Goal: Task Accomplishment & Management: Manage account settings

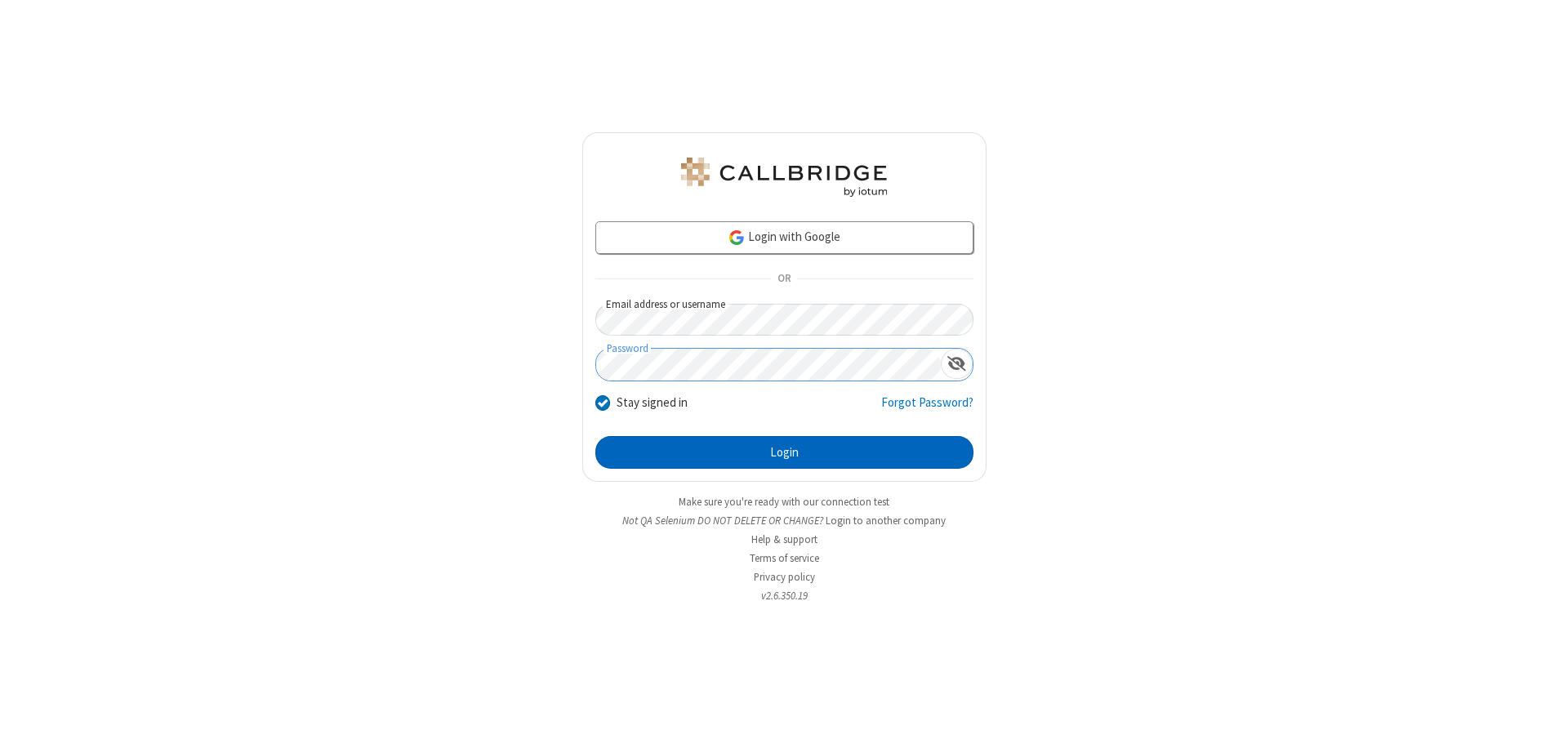
click at [784, 452] on button "Login" at bounding box center [784, 452] width 378 height 32
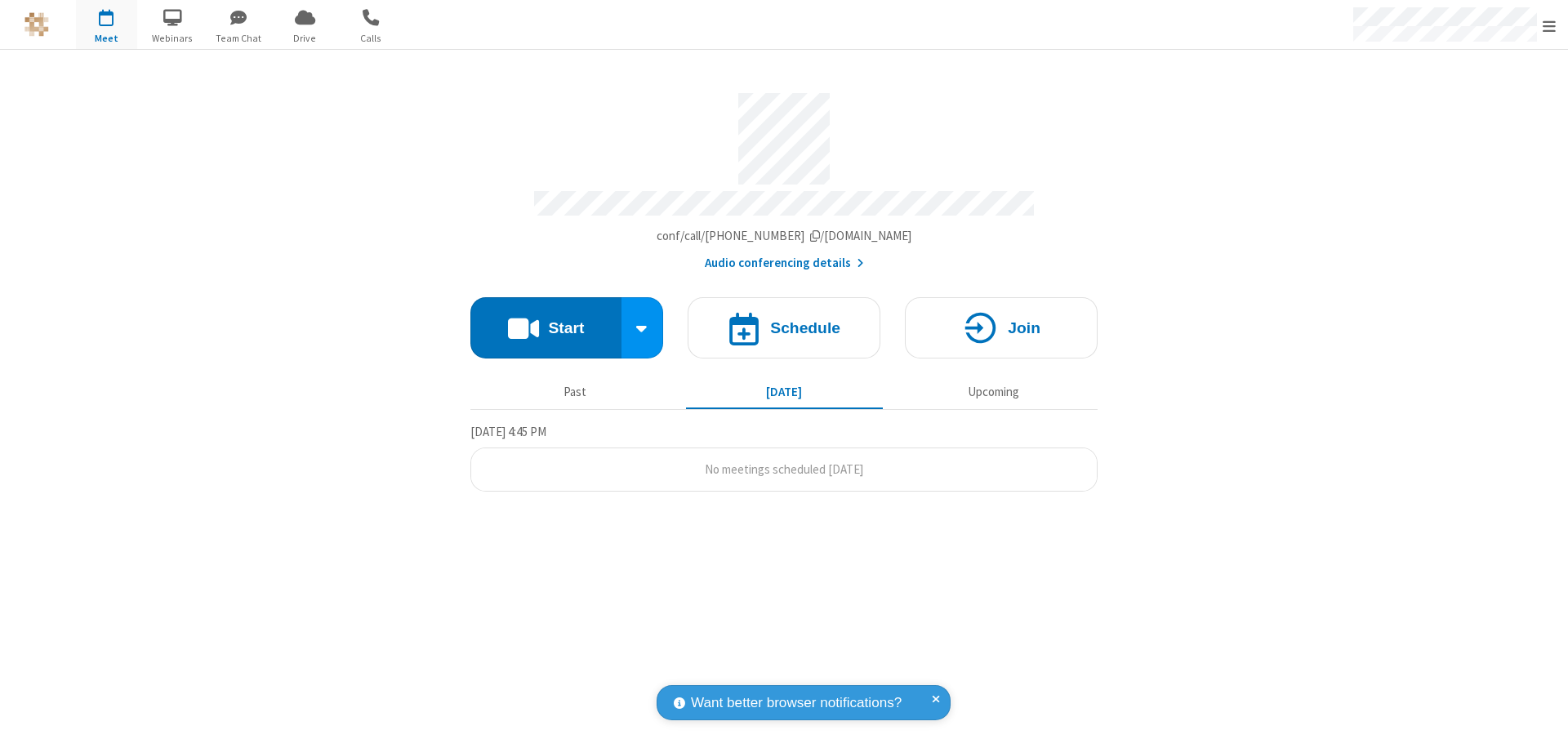
click at [1550, 25] on span "Open menu" at bounding box center [1549, 26] width 13 height 17
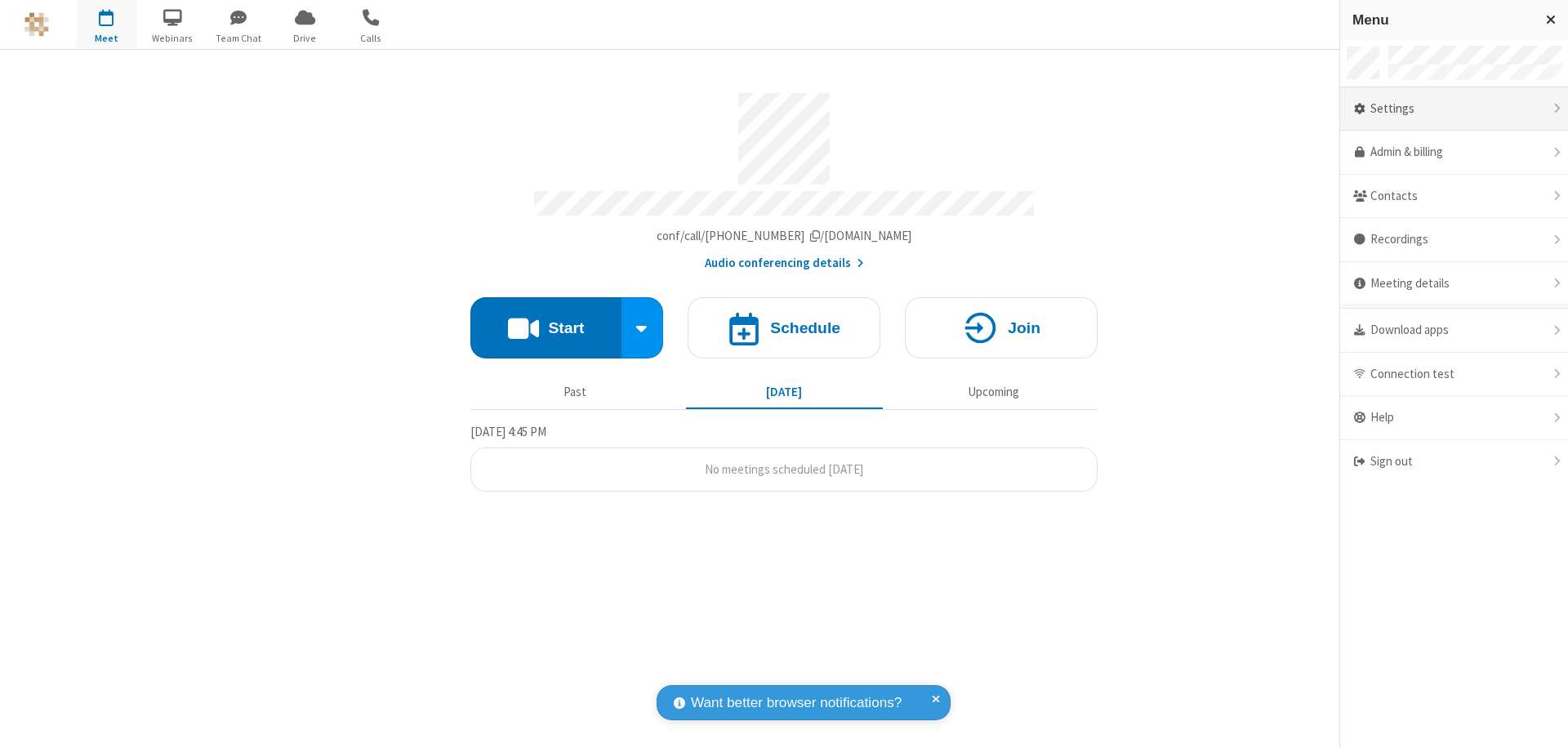
click at [1454, 109] on div "Settings" at bounding box center [1454, 110] width 228 height 44
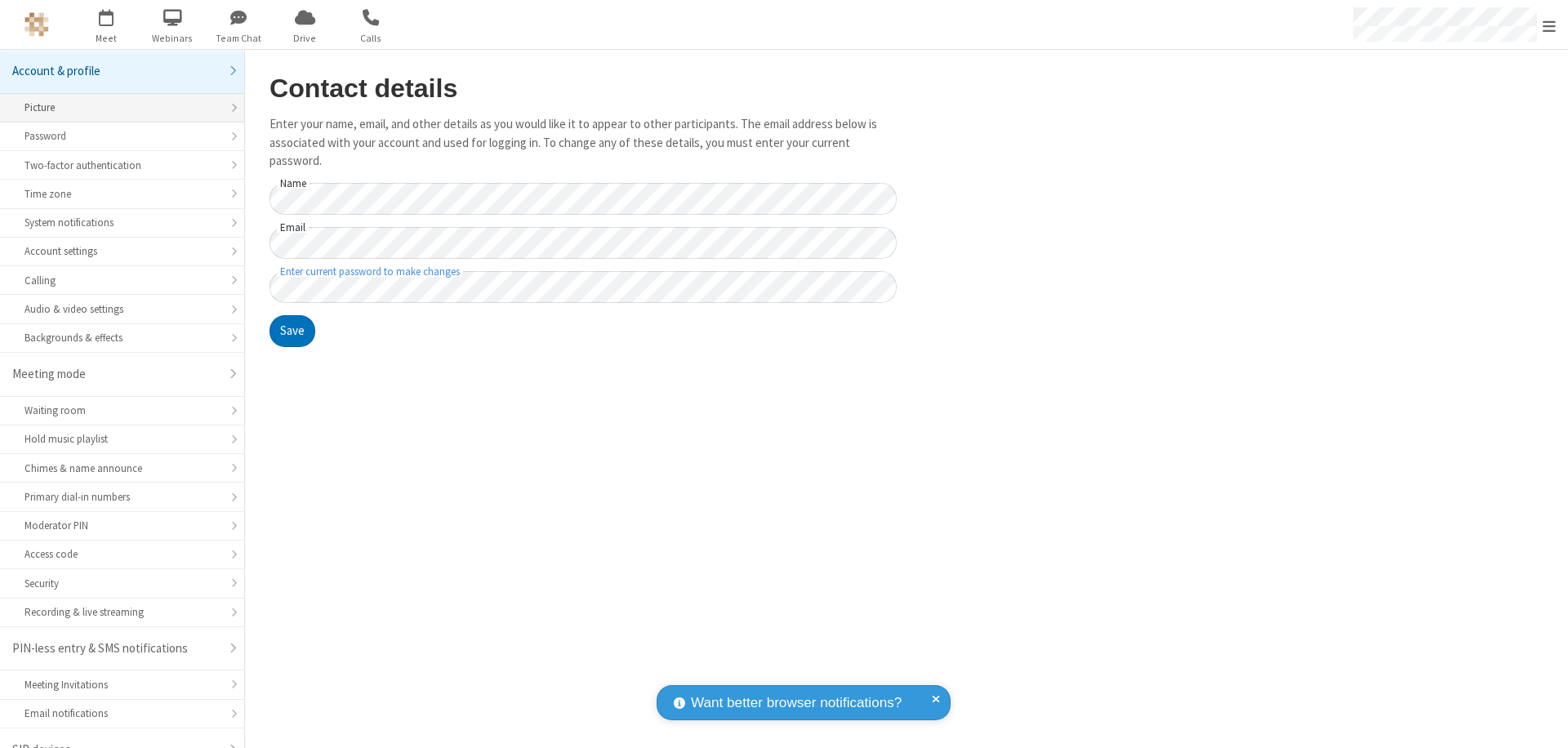
click at [116, 100] on div "Picture" at bounding box center [122, 107] width 195 height 16
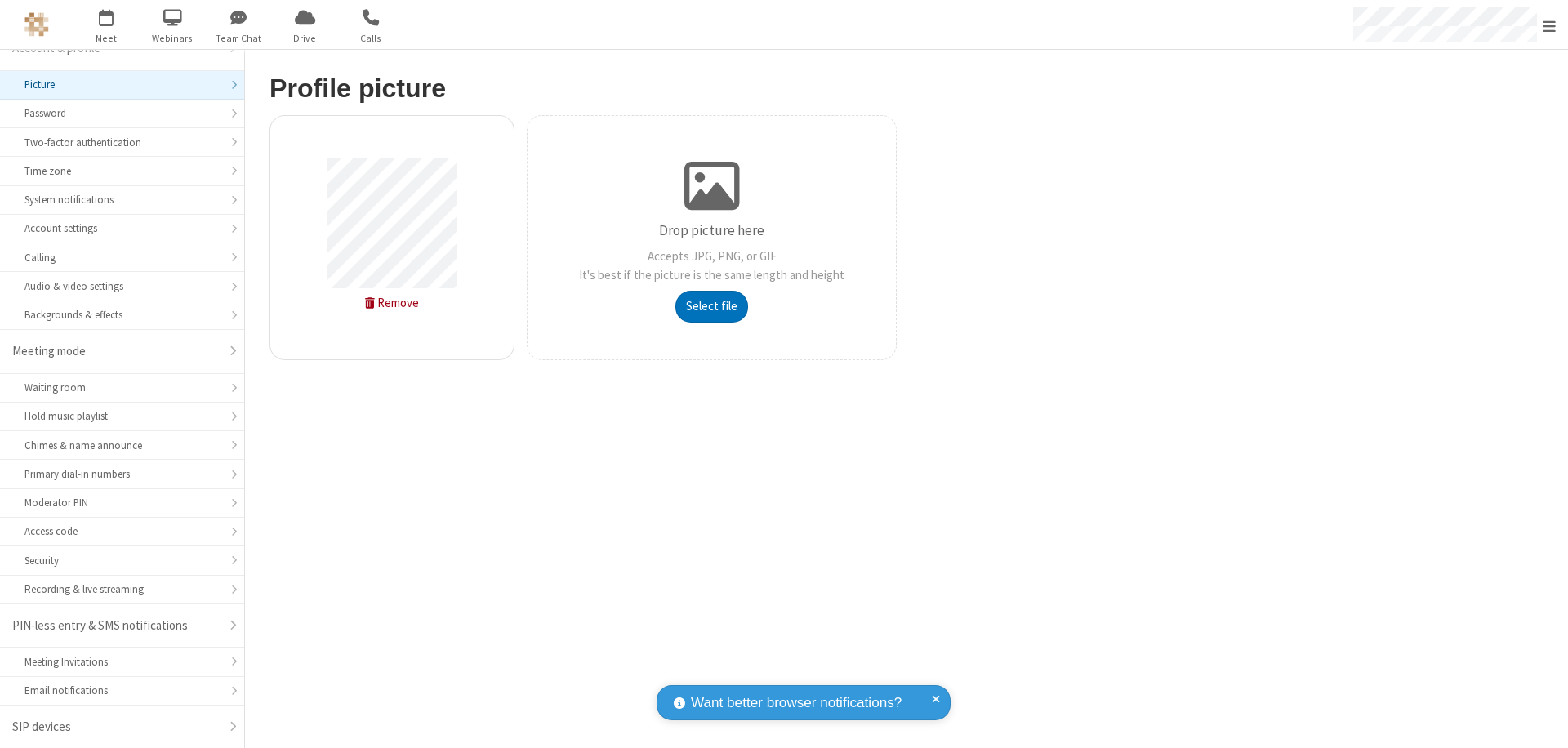
type input "C:\fakepath\avatar_image_test_2.jpg"
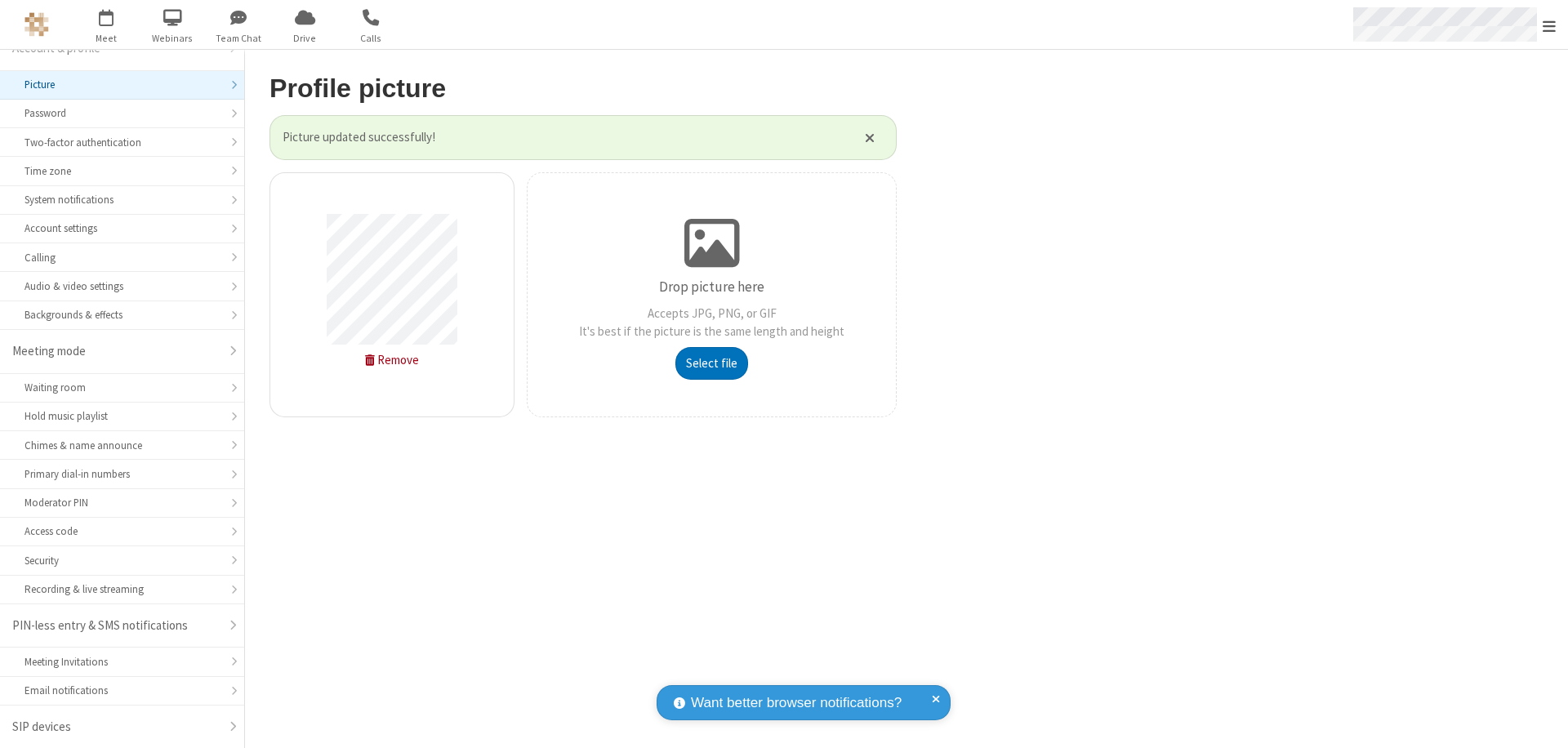
click at [1550, 25] on span "Open menu" at bounding box center [1549, 26] width 13 height 17
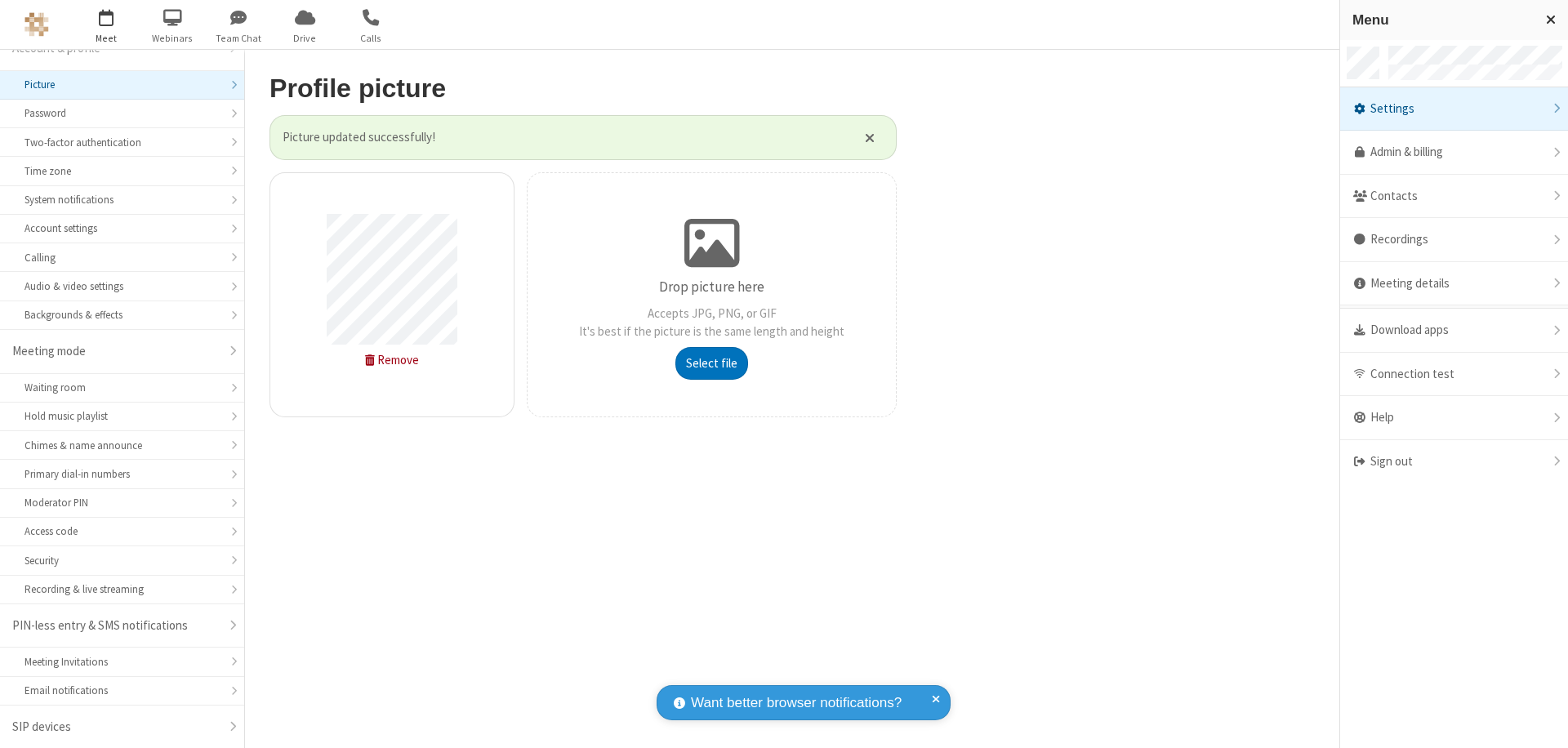
click at [106, 25] on span "button" at bounding box center [106, 18] width 61 height 28
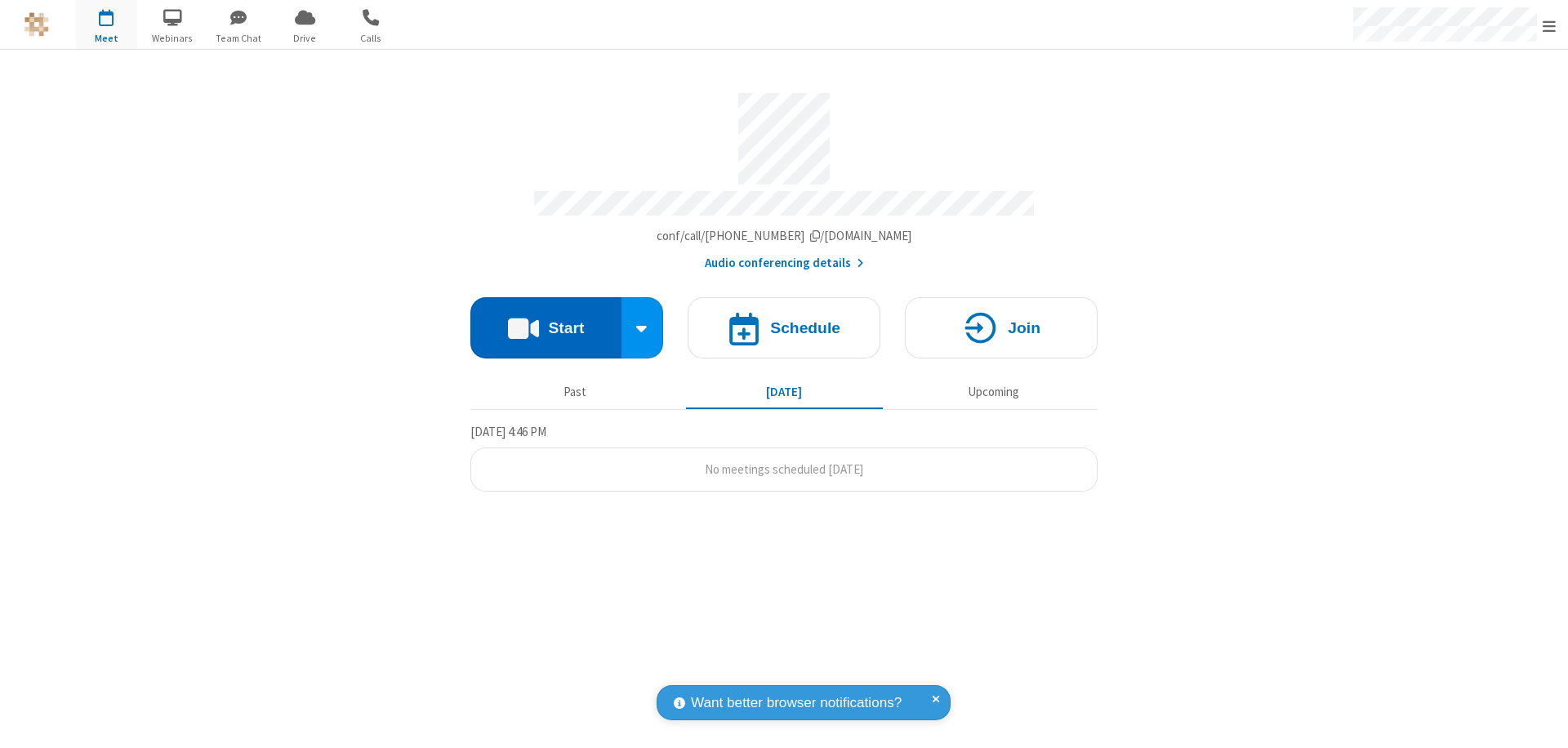
click at [545, 320] on button "Start" at bounding box center [546, 327] width 151 height 61
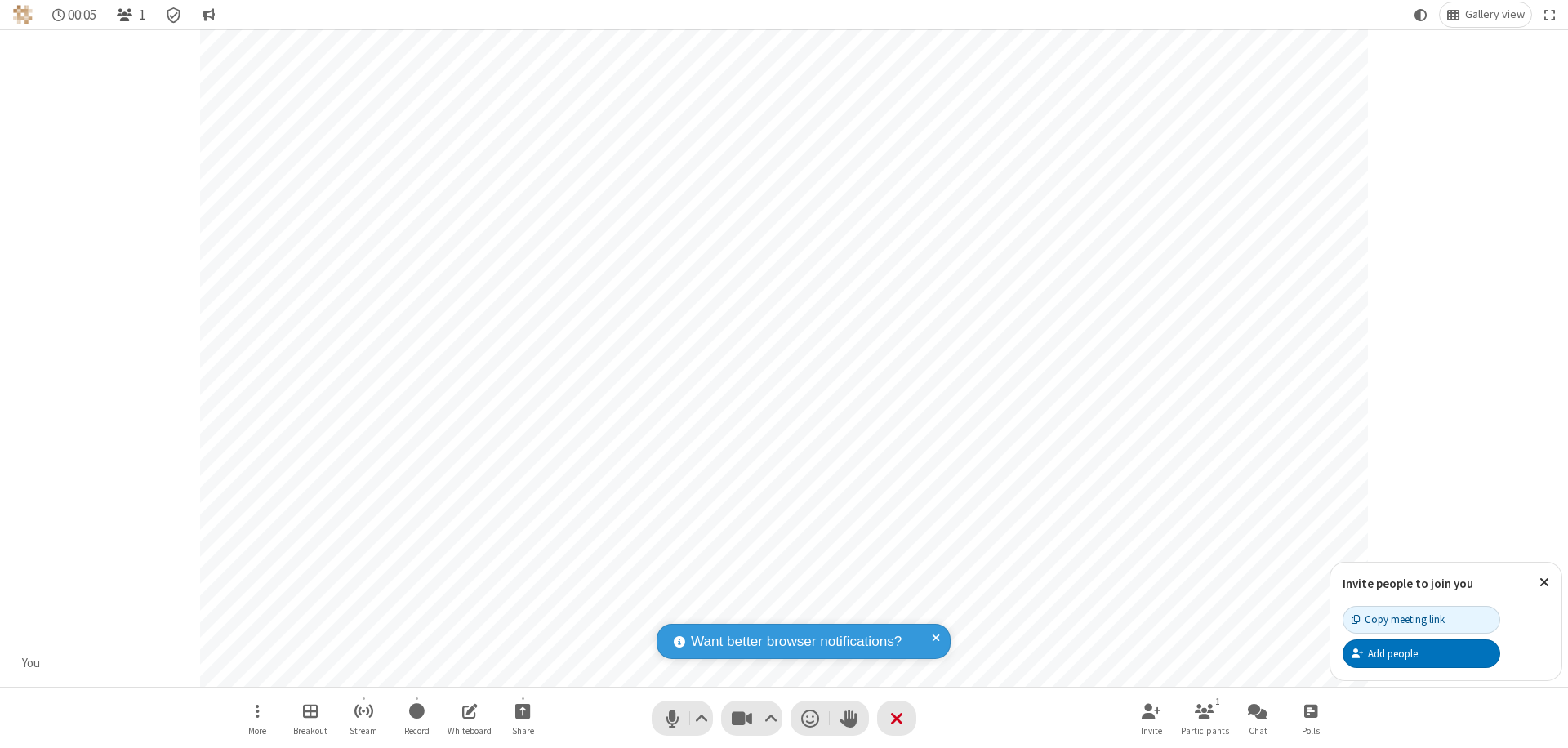
click at [126, 15] on span "Open participant list" at bounding box center [125, 15] width 16 height 16
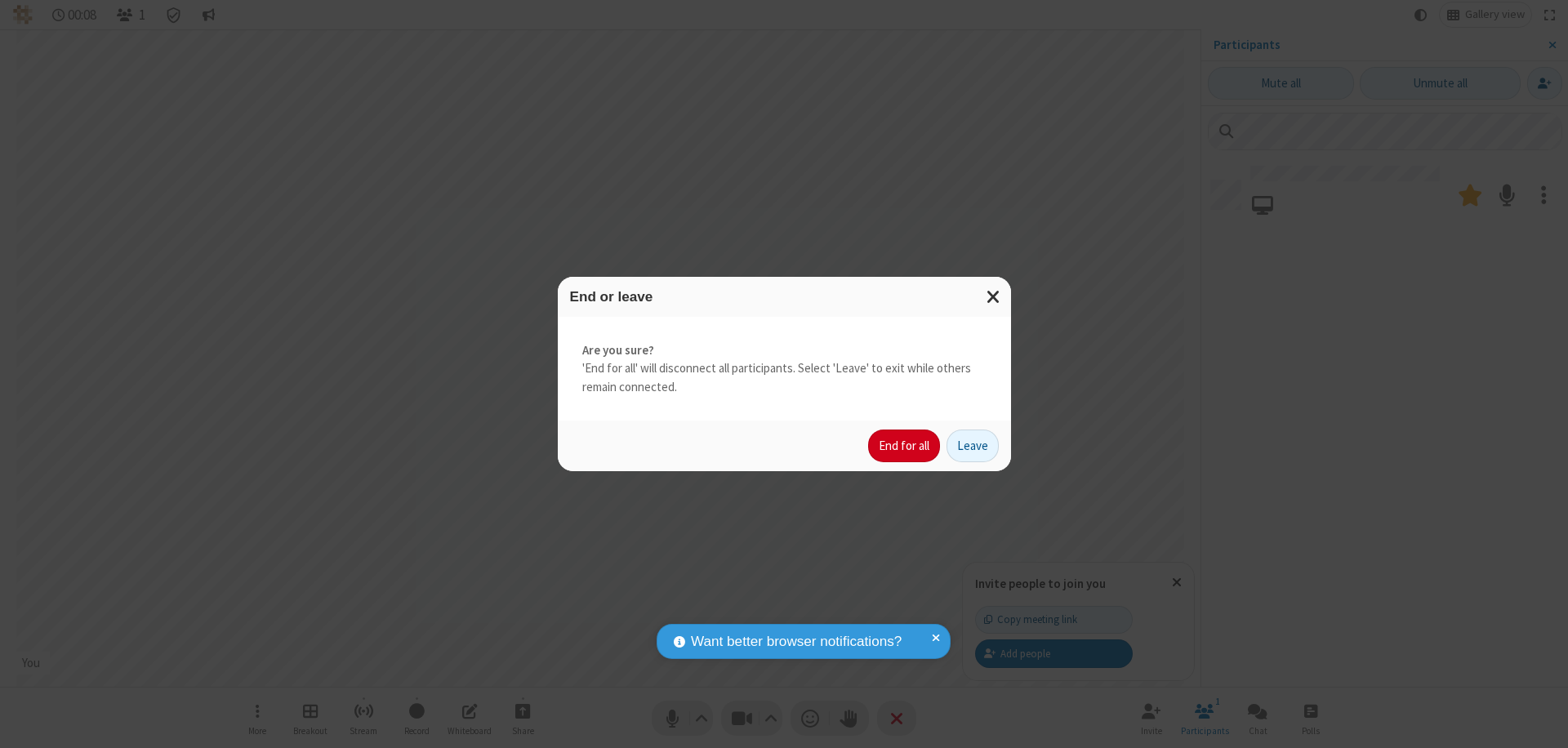
click at [904, 445] on button "End for all" at bounding box center [904, 445] width 72 height 32
